Goal: Find specific fact: Find specific fact

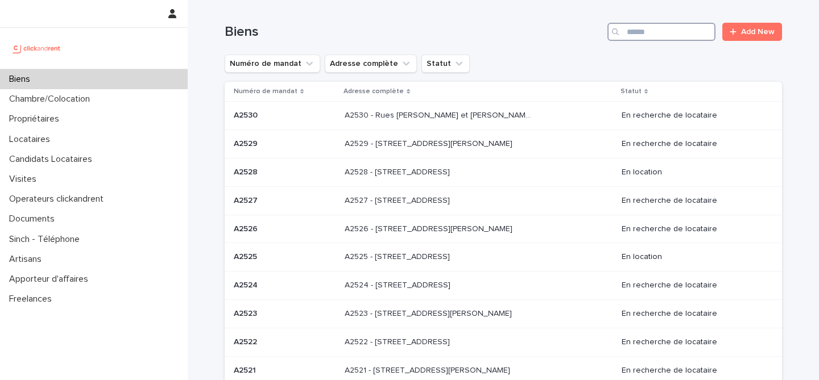
click at [657, 36] on input "Search" at bounding box center [661, 32] width 108 height 18
type input "****"
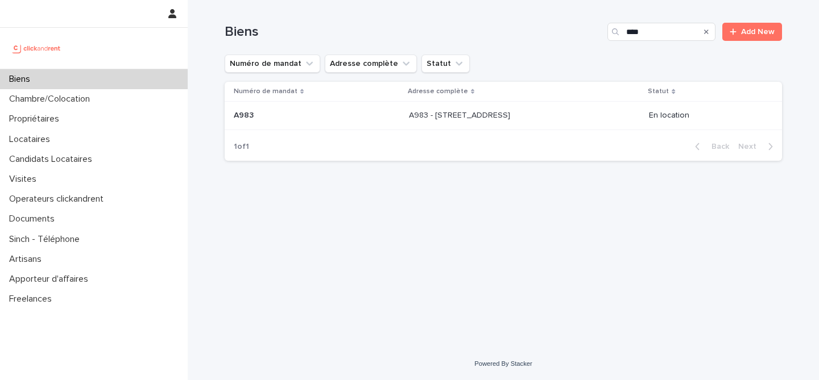
click at [432, 123] on div "A983 - [STREET_ADDRESS] - [STREET_ADDRESS]" at bounding box center [524, 115] width 231 height 19
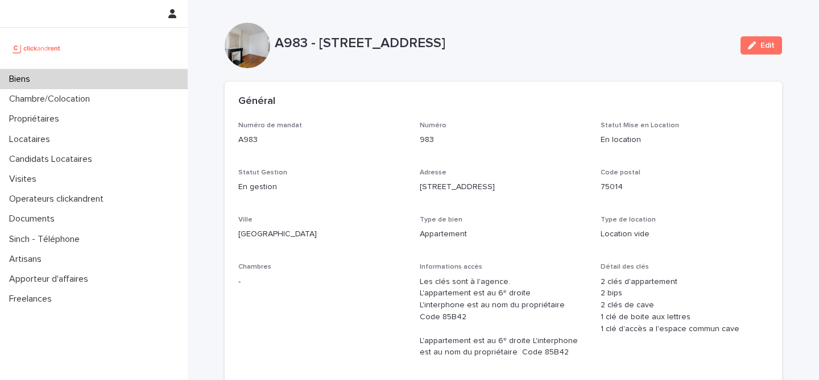
drag, startPoint x: 415, startPoint y: 188, endPoint x: 507, endPoint y: 193, distance: 92.9
click at [507, 193] on div "Numéro de mandat A983 Numéro 983 Statut Mise en Location En location Statut Ges…" at bounding box center [503, 315] width 530 height 386
copy p "[STREET_ADDRESS]"
click at [343, 246] on div "Ville [GEOGRAPHIC_DATA]" at bounding box center [322, 233] width 168 height 34
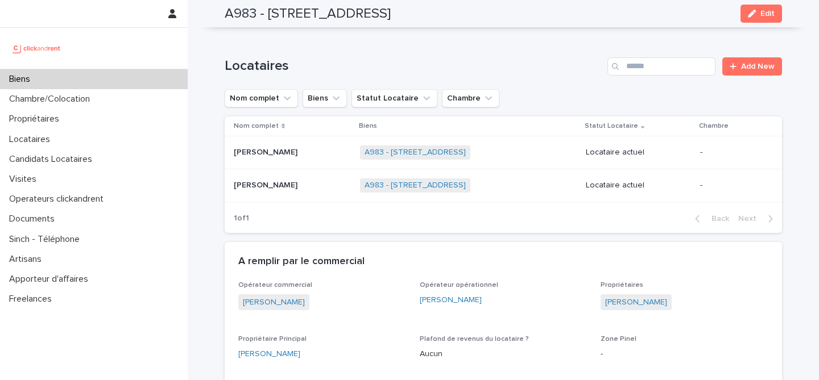
scroll to position [491, 0]
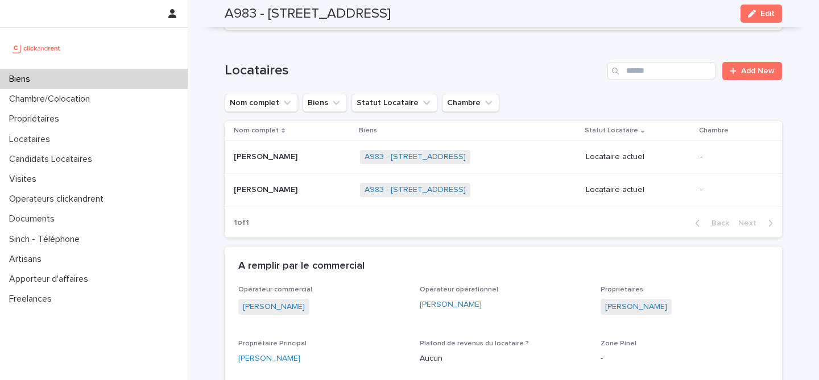
click at [297, 172] on td "[PERSON_NAME] [PERSON_NAME]" at bounding box center [290, 157] width 131 height 33
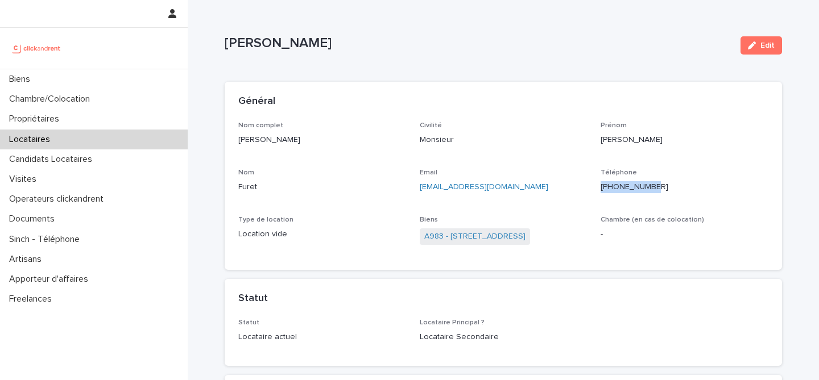
drag, startPoint x: 662, startPoint y: 192, endPoint x: 599, endPoint y: 187, distance: 62.7
click at [599, 187] on div "Nom complet [PERSON_NAME] Civilité Monsieur [PERSON_NAME] [PERSON_NAME] Furet E…" at bounding box center [503, 189] width 530 height 135
copy p "[PHONE_NUMBER]"
